Goal: Find specific page/section: Find specific page/section

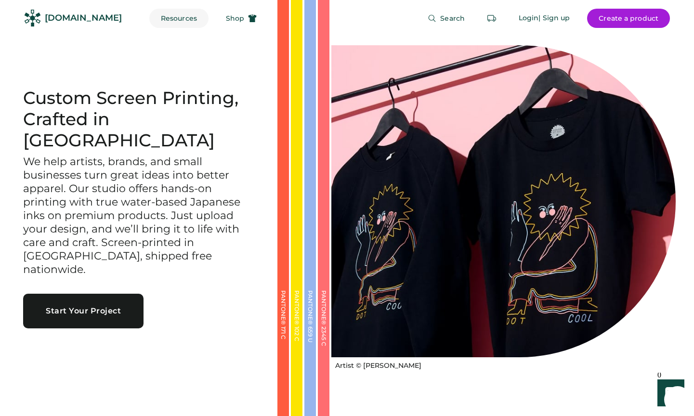
click at [169, 21] on button "Resources" at bounding box center [178, 18] width 59 height 19
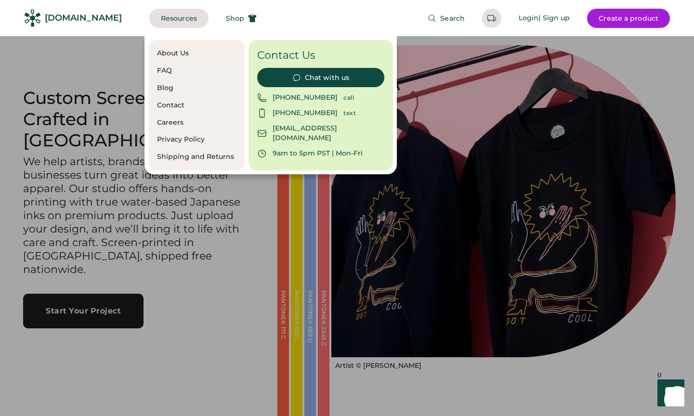
click at [90, 92] on div at bounding box center [347, 208] width 694 height 416
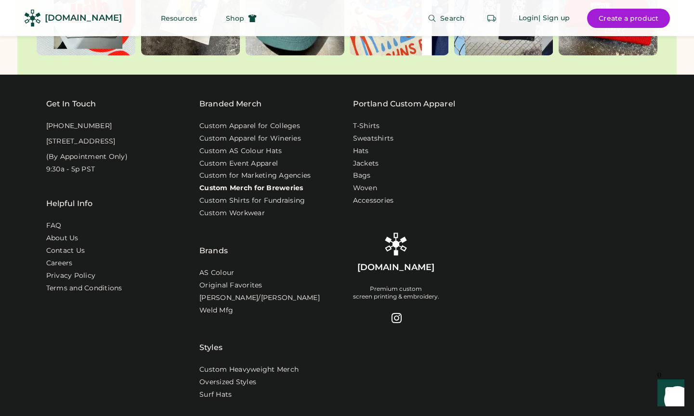
scroll to position [3085, 0]
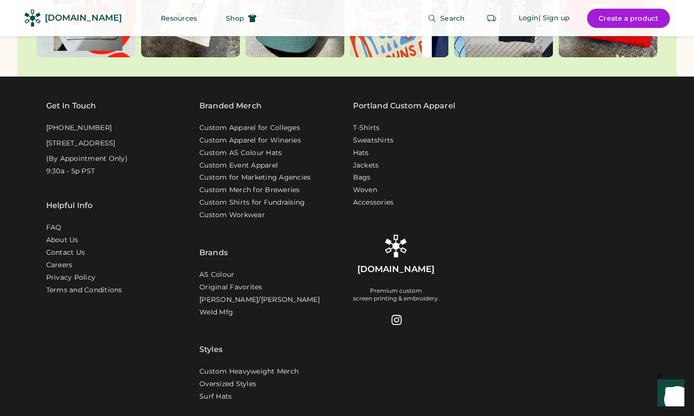
click at [250, 173] on div "Custom for Marketing Agencies" at bounding box center [270, 179] width 142 height 13
click at [250, 186] on link "Custom Merch for Breweries" at bounding box center [251, 191] width 104 height 10
